Goal: Navigation & Orientation: Find specific page/section

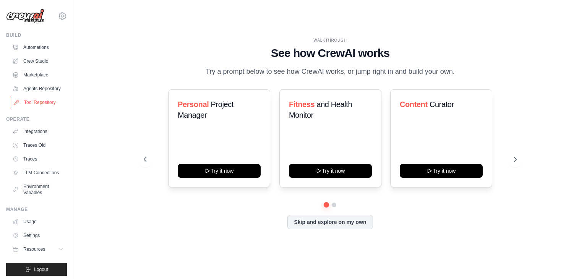
click at [41, 104] on link "Tool Repository" at bounding box center [39, 102] width 58 height 12
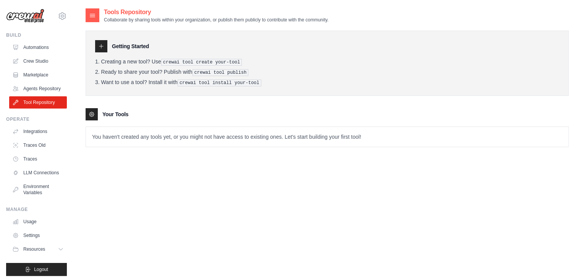
click at [179, 60] on pre "crewai tool create your-tool" at bounding box center [201, 62] width 81 height 7
click at [183, 83] on pre "crewai tool install your-tool" at bounding box center [220, 82] width 84 height 7
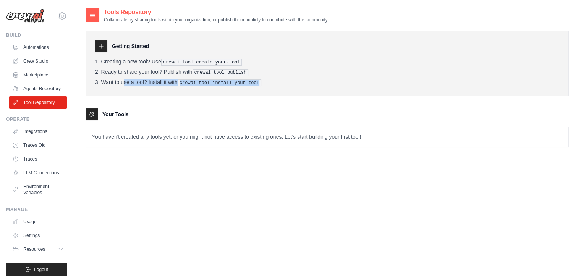
click at [183, 83] on pre "crewai tool install your-tool" at bounding box center [220, 82] width 84 height 7
click at [183, 84] on pre "crewai tool install your-tool" at bounding box center [220, 82] width 84 height 7
click at [182, 97] on div "Getting Started Creating a new tool? Use crewai tool create your-tool Ready to …" at bounding box center [327, 85] width 483 height 124
click at [99, 44] on div at bounding box center [101, 46] width 12 height 12
click at [166, 59] on pre "crewai tool create your-tool" at bounding box center [201, 62] width 81 height 7
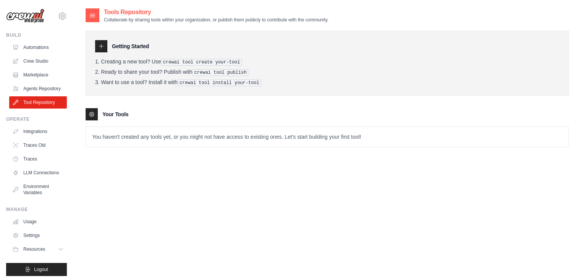
click at [166, 59] on pre "crewai tool create your-tool" at bounding box center [201, 62] width 81 height 7
click at [193, 71] on li "Ready to share your tool? Publish with crewai tool publish" at bounding box center [327, 72] width 464 height 7
click at [200, 69] on pre "crewai tool publish" at bounding box center [220, 72] width 56 height 7
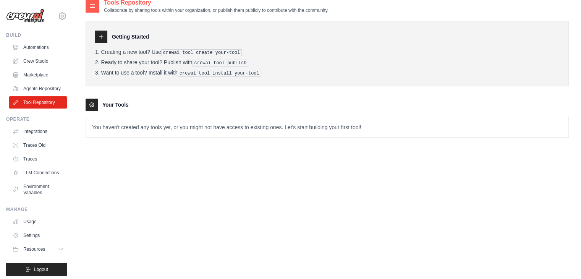
scroll to position [15, 0]
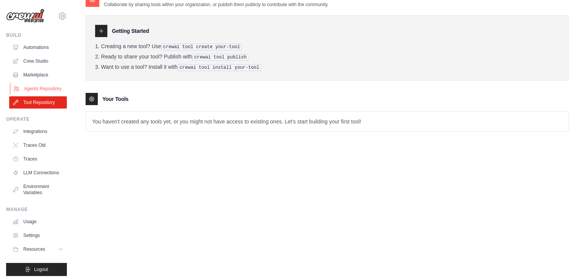
click at [47, 90] on link "Agents Repository" at bounding box center [39, 88] width 58 height 12
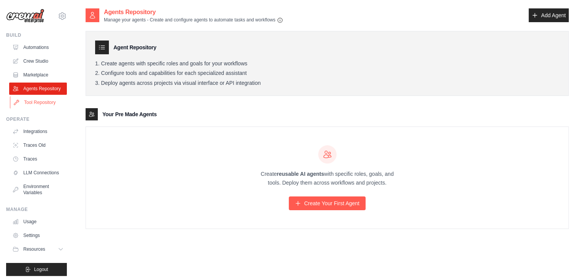
click at [45, 107] on link "Tool Repository" at bounding box center [39, 102] width 58 height 12
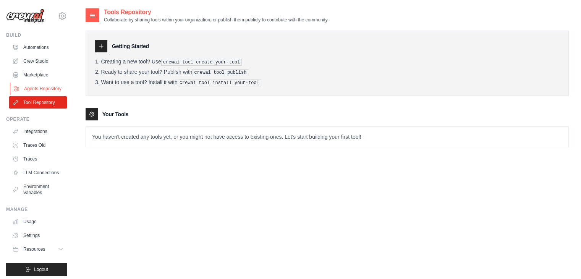
click at [44, 91] on link "Agents Repository" at bounding box center [39, 88] width 58 height 12
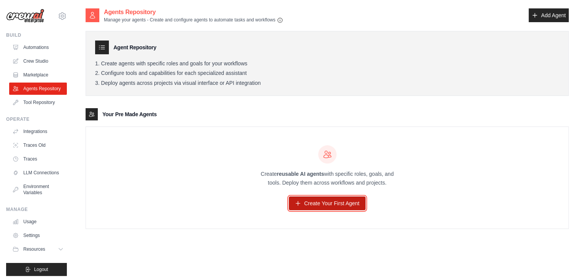
click at [323, 203] on link "Create Your First Agent" at bounding box center [327, 203] width 77 height 14
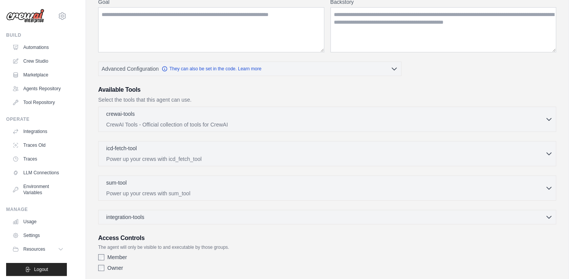
scroll to position [153, 0]
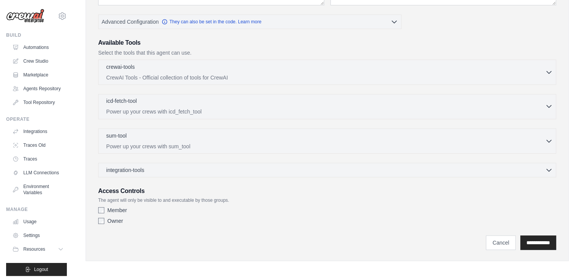
click at [172, 104] on div "icd-fetch-tool 0 selected" at bounding box center [325, 101] width 439 height 9
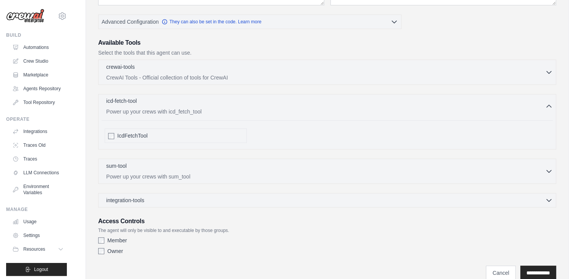
click at [207, 103] on div "icd-fetch-tool 0 selected" at bounding box center [325, 101] width 439 height 9
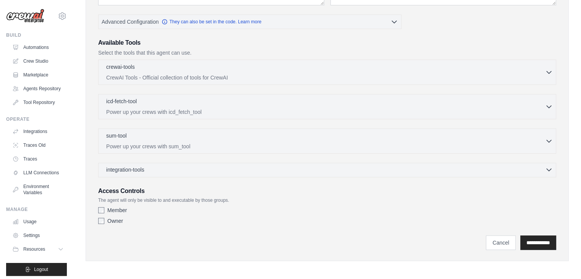
click at [167, 168] on div "integration-tools 0 selected" at bounding box center [329, 170] width 446 height 8
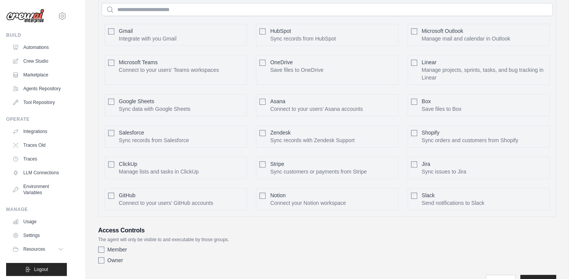
scroll to position [295, 0]
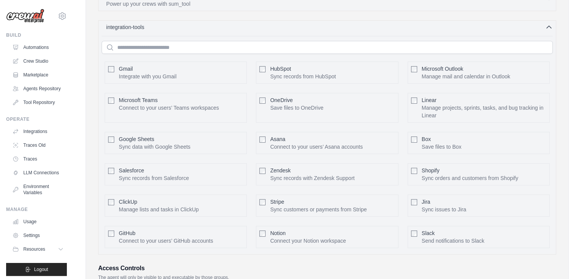
click at [181, 28] on div "integration-tools 0 selected" at bounding box center [329, 27] width 446 height 8
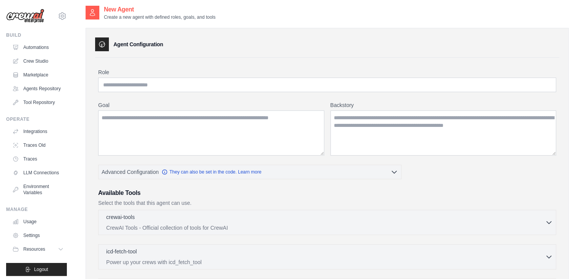
scroll to position [0, 0]
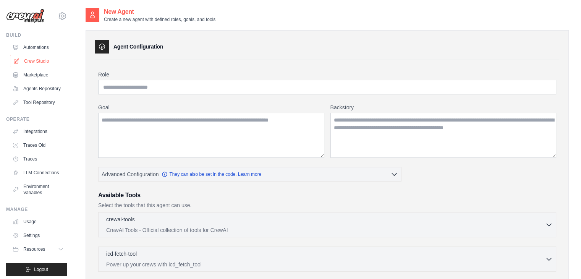
click at [44, 61] on link "Crew Studio" at bounding box center [39, 61] width 58 height 12
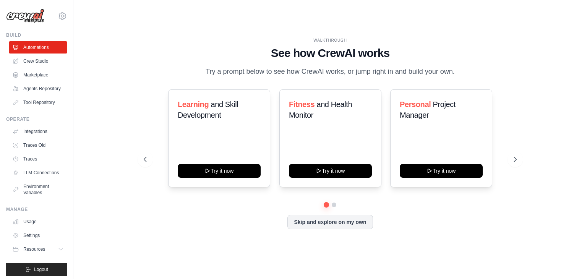
click at [527, 168] on div "WALKTHROUGH See how [PERSON_NAME] works Try a prompt below to see how [PERSON_N…" at bounding box center [330, 139] width 489 height 263
click at [515, 159] on icon at bounding box center [516, 159] width 8 height 8
click at [515, 158] on icon at bounding box center [516, 159] width 8 height 8
click at [517, 158] on icon at bounding box center [516, 159] width 8 height 8
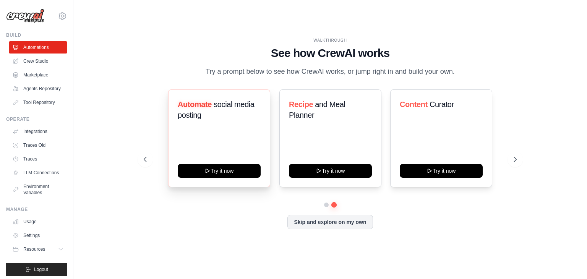
click at [217, 154] on div "Automate social media posting Try it now" at bounding box center [219, 138] width 102 height 98
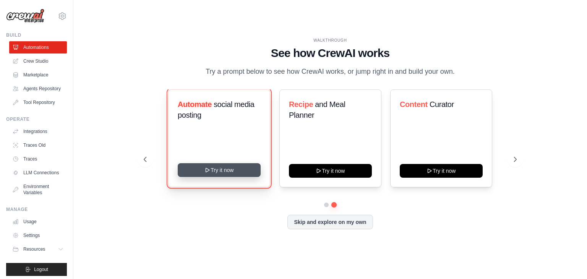
click at [220, 167] on button "Try it now" at bounding box center [219, 170] width 83 height 14
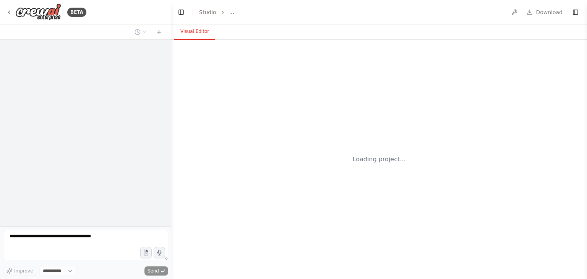
select select "****"
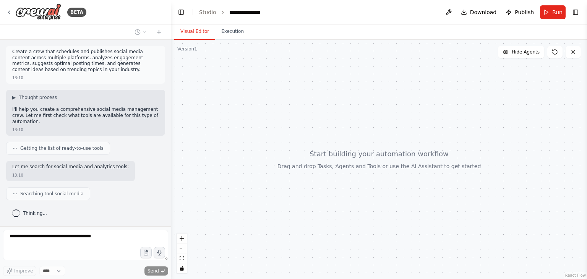
scroll to position [12, 0]
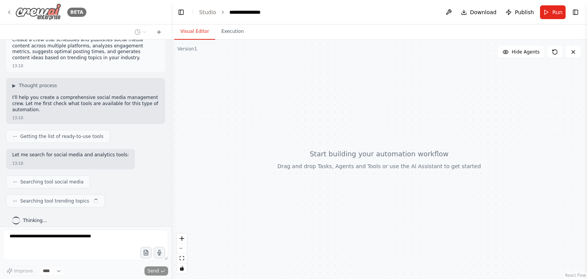
click at [8, 17] on div "BETA" at bounding box center [46, 11] width 80 height 17
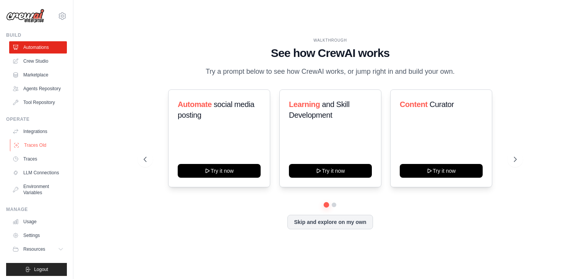
click at [38, 151] on link "Traces Old" at bounding box center [39, 145] width 58 height 12
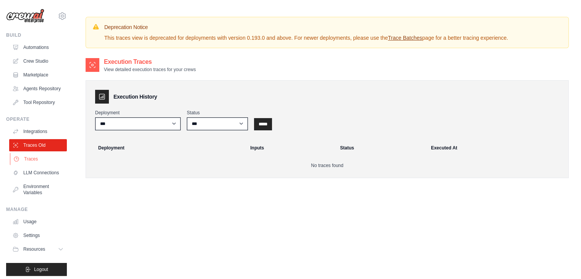
click at [37, 161] on link "Traces" at bounding box center [39, 159] width 58 height 12
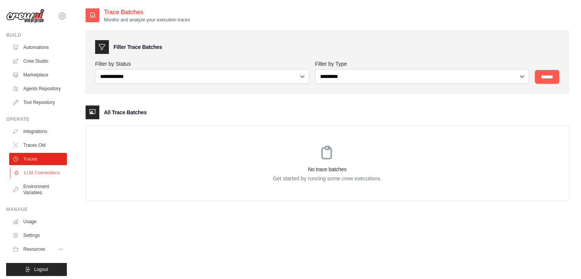
click at [41, 179] on link "LLM Connections" at bounding box center [39, 172] width 58 height 12
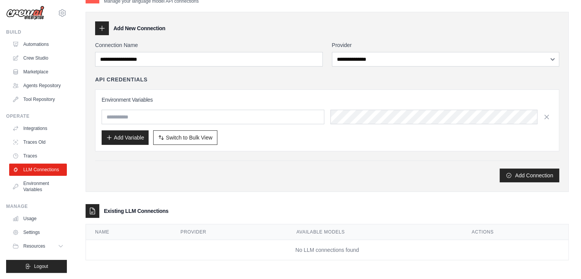
scroll to position [15, 0]
click at [36, 218] on link "Usage" at bounding box center [39, 218] width 58 height 12
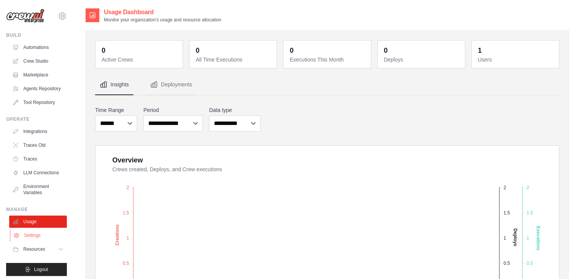
scroll to position [15, 0]
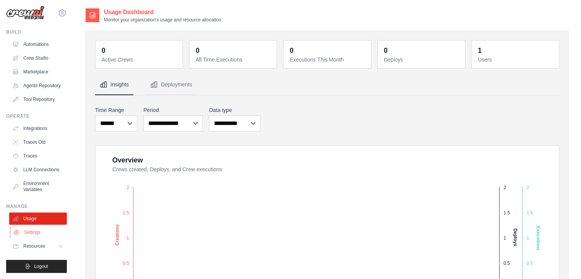
click at [37, 235] on link "Settings" at bounding box center [39, 232] width 58 height 12
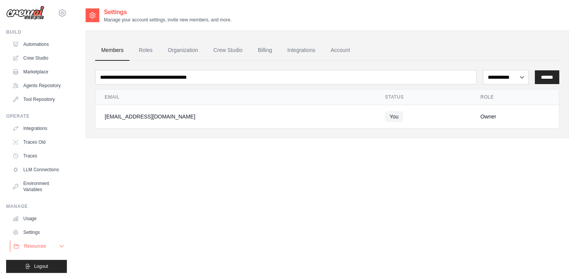
click at [48, 245] on button "Resources" at bounding box center [39, 246] width 58 height 12
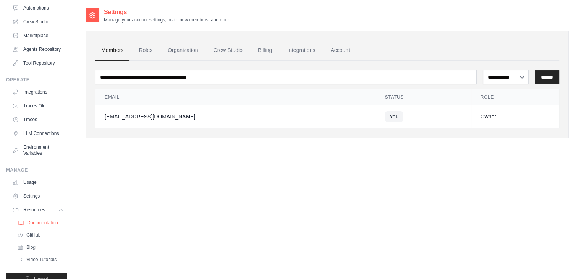
scroll to position [64, 0]
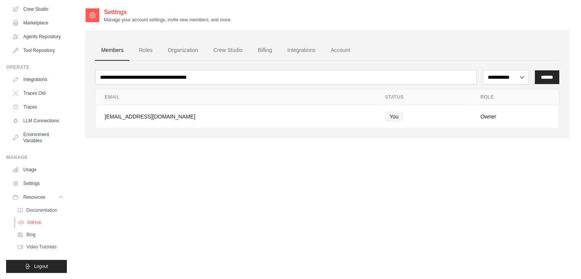
click at [46, 222] on link "GitHub" at bounding box center [41, 222] width 53 height 11
